Goal: Information Seeking & Learning: Learn about a topic

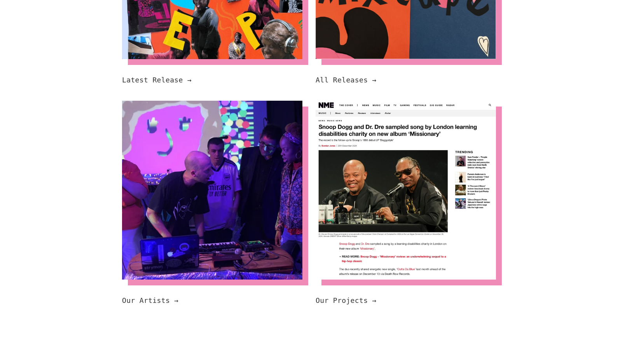
scroll to position [423, 0]
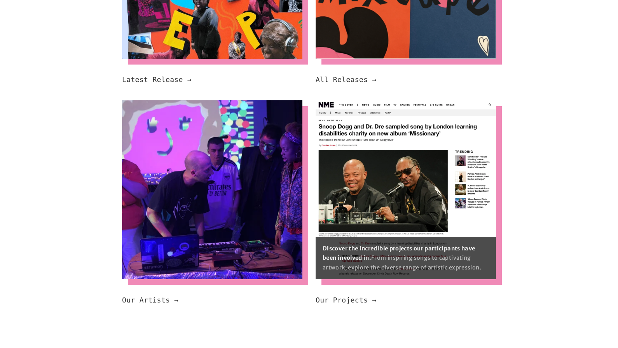
click at [379, 195] on img at bounding box center [405, 189] width 180 height 178
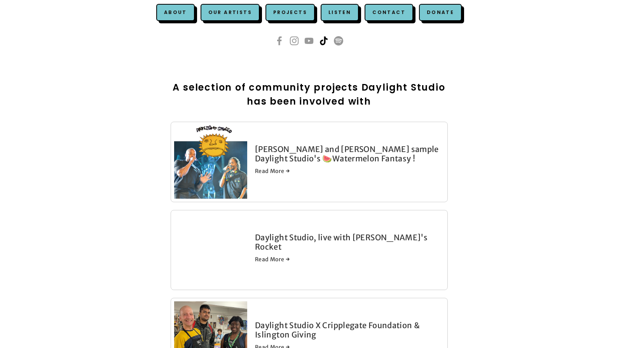
scroll to position [143, 0]
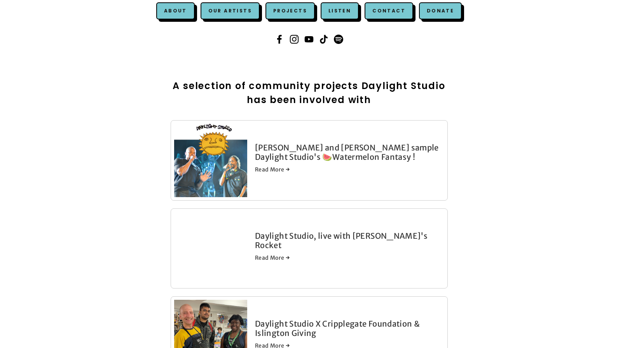
click at [323, 153] on link "[PERSON_NAME] and [PERSON_NAME] sample Daylight Studio's 🍉Watermelon Fantasy !" at bounding box center [347, 152] width 184 height 19
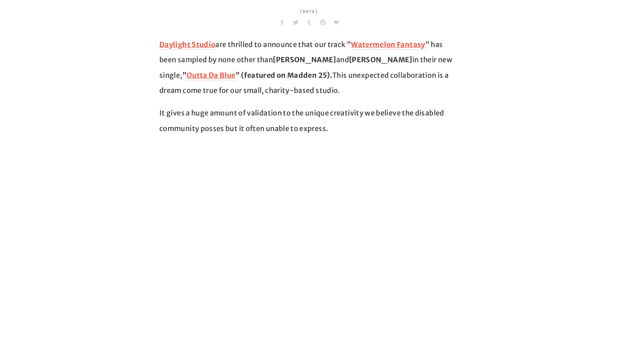
scroll to position [254, 0]
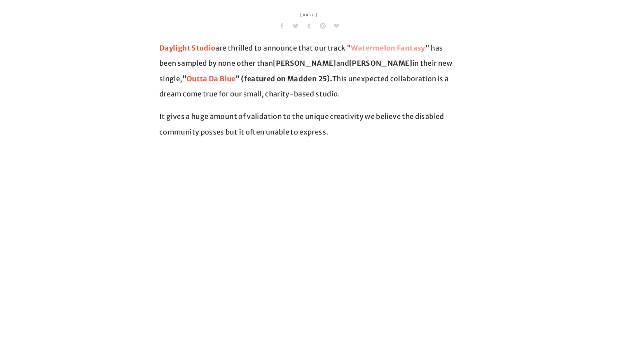
click at [388, 46] on strong "Watermelon Fantasy" at bounding box center [388, 48] width 74 height 9
